Goal: Navigation & Orientation: Find specific page/section

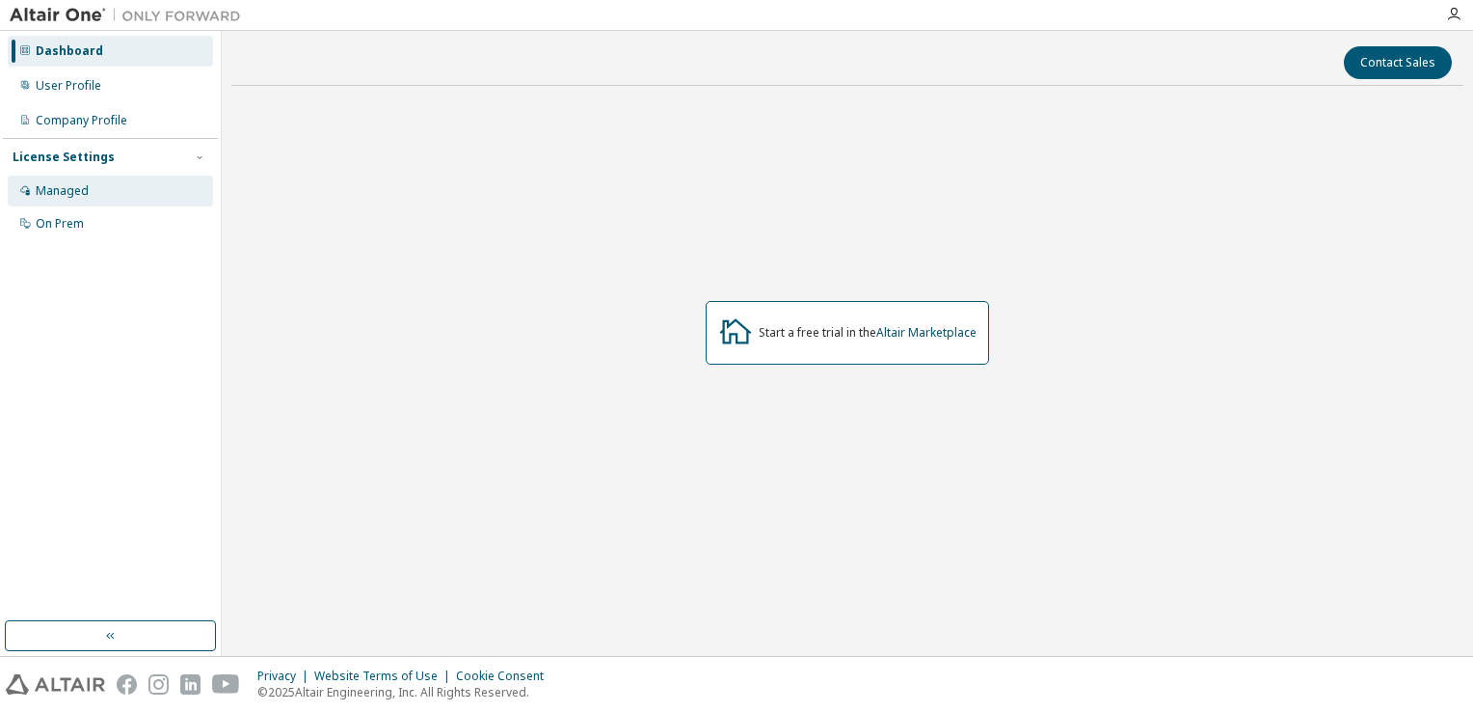
click at [139, 179] on div "Managed" at bounding box center [110, 190] width 205 height 31
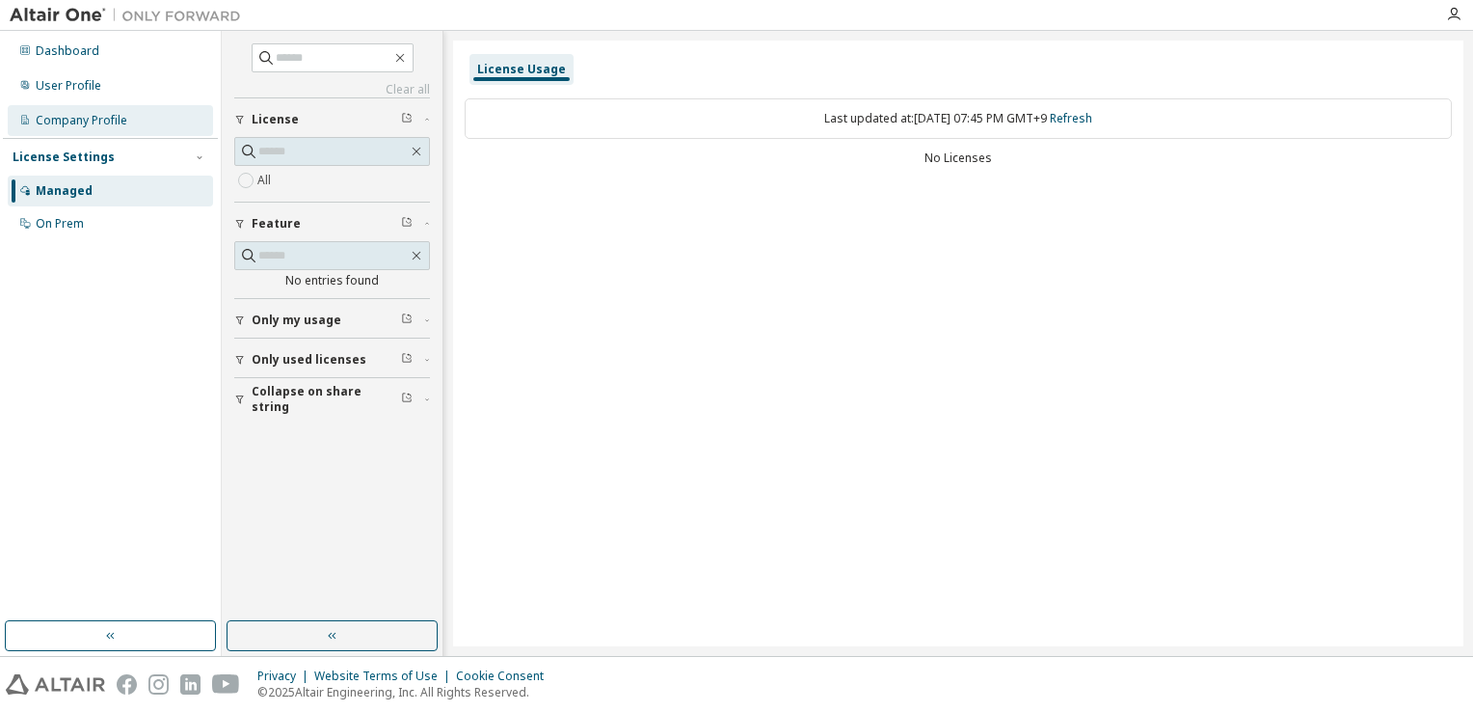
click at [119, 114] on div "Company Profile" at bounding box center [82, 120] width 92 height 15
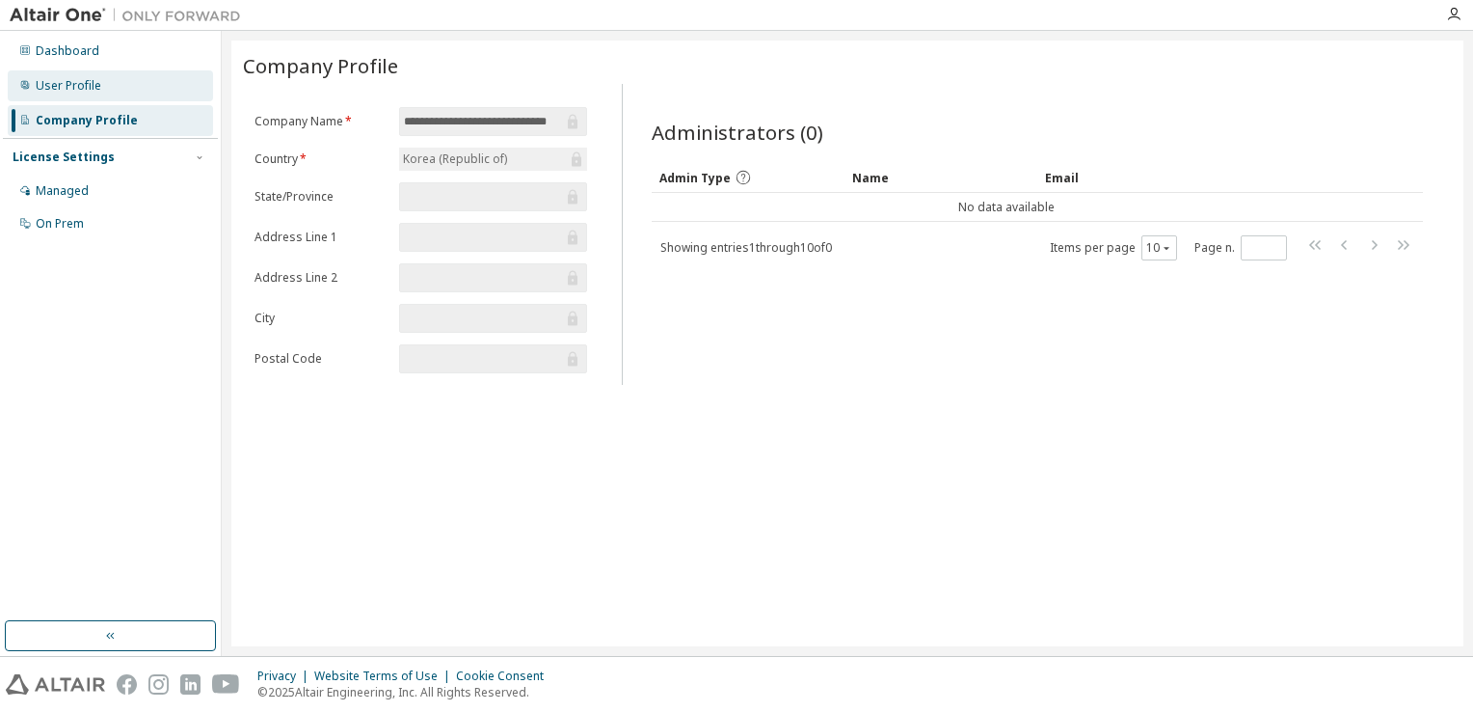
click at [121, 95] on div "User Profile" at bounding box center [110, 85] width 205 height 31
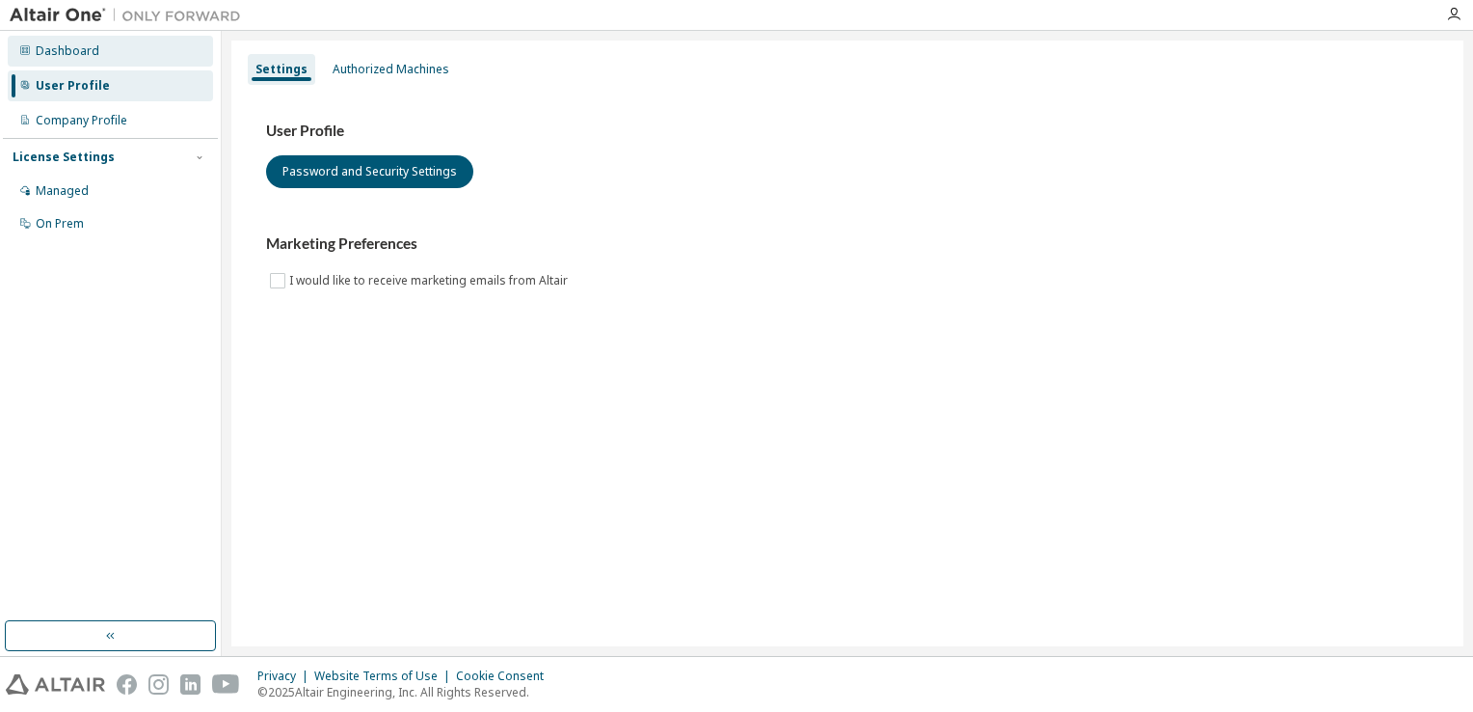
click at [137, 48] on div "Dashboard" at bounding box center [110, 51] width 205 height 31
